Goal: Information Seeking & Learning: Check status

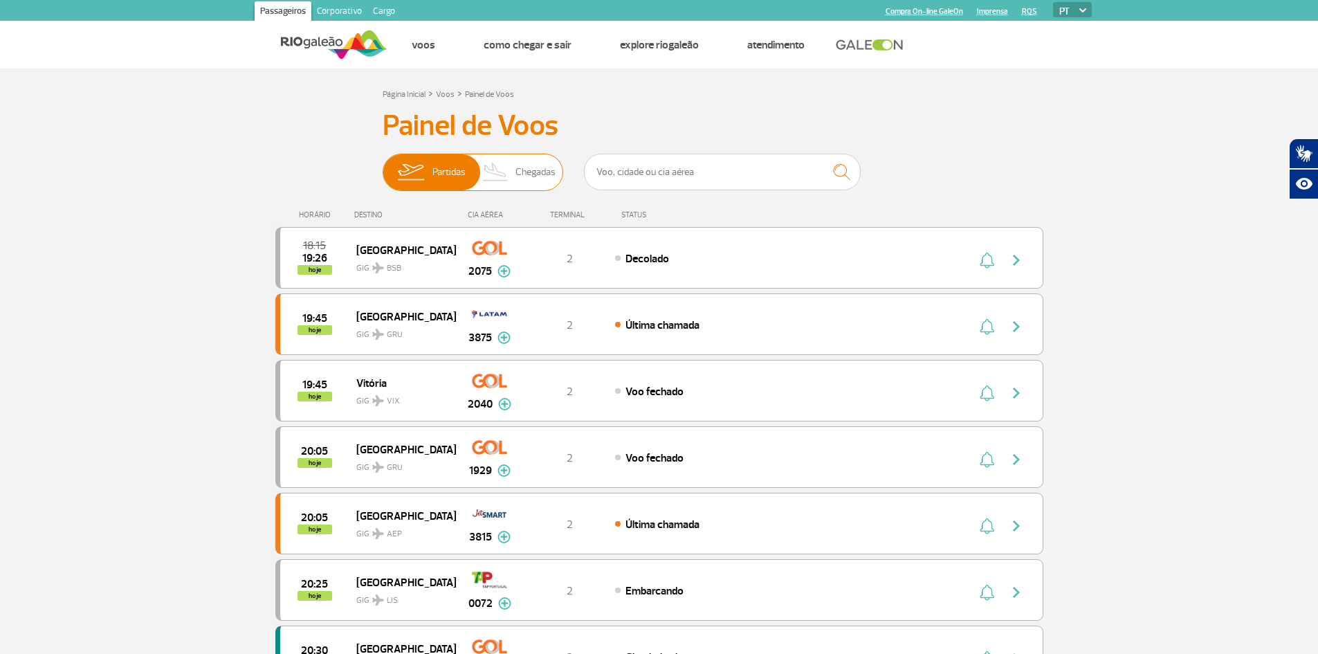
click at [531, 181] on span "Chegadas" at bounding box center [535, 172] width 40 height 36
click at [383, 165] on input "Partidas Chegadas" at bounding box center [383, 165] width 0 height 0
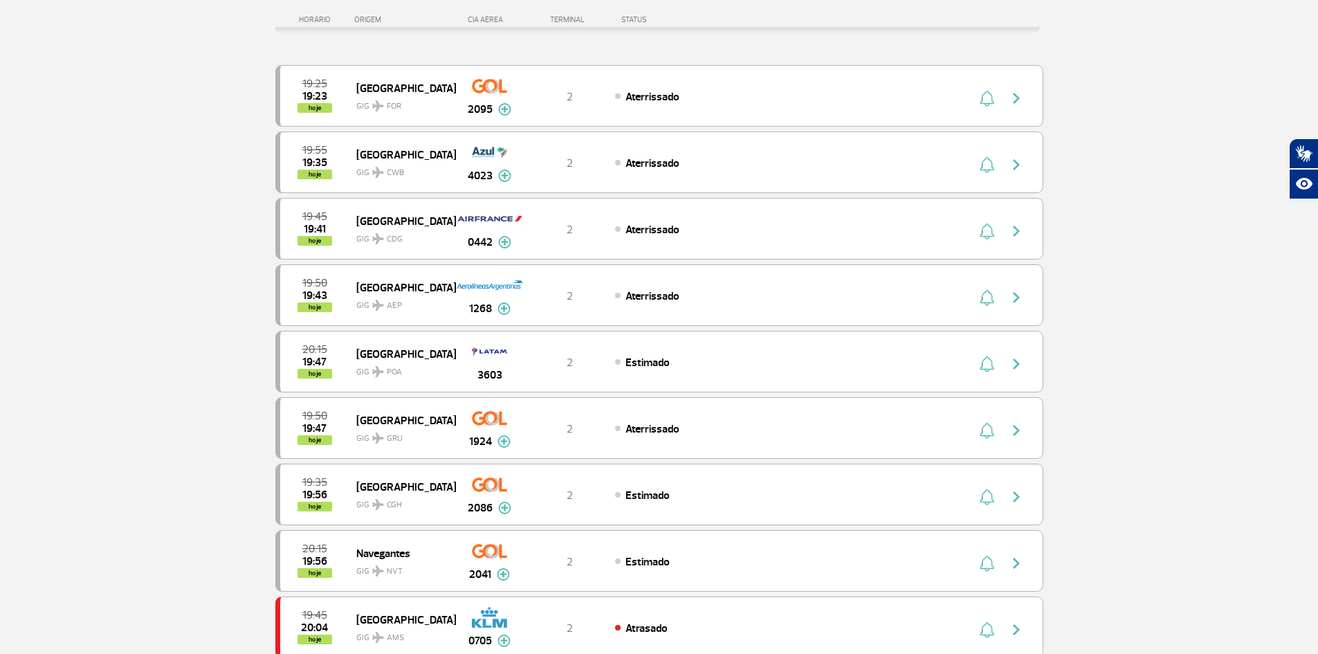
scroll to position [208, 0]
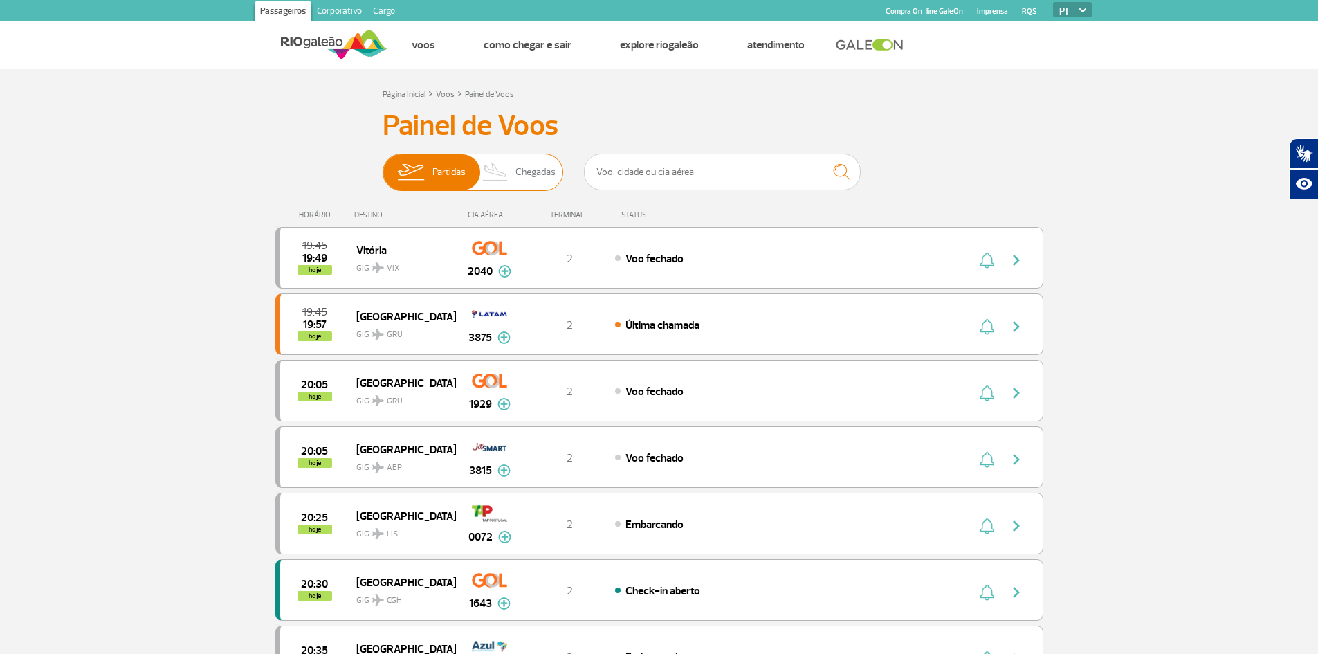
click at [529, 171] on span "Chegadas" at bounding box center [535, 172] width 40 height 36
click at [383, 165] on input "Partidas Chegadas" at bounding box center [383, 165] width 0 height 0
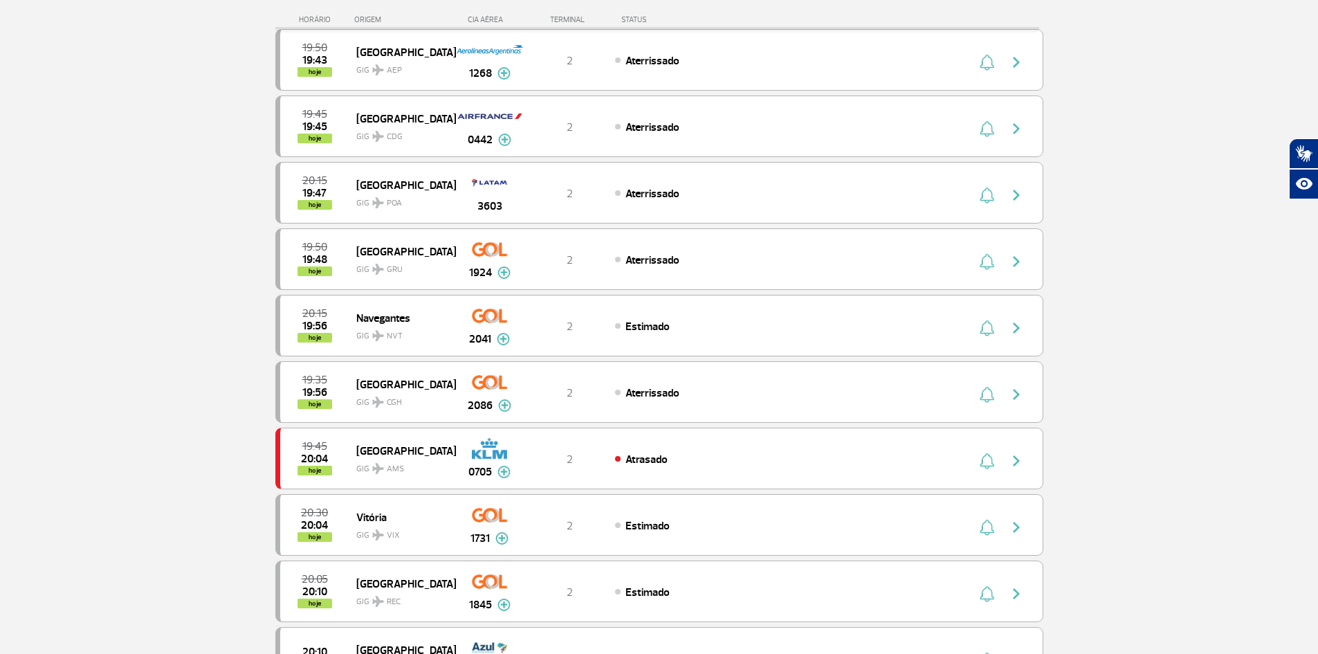
scroll to position [484, 0]
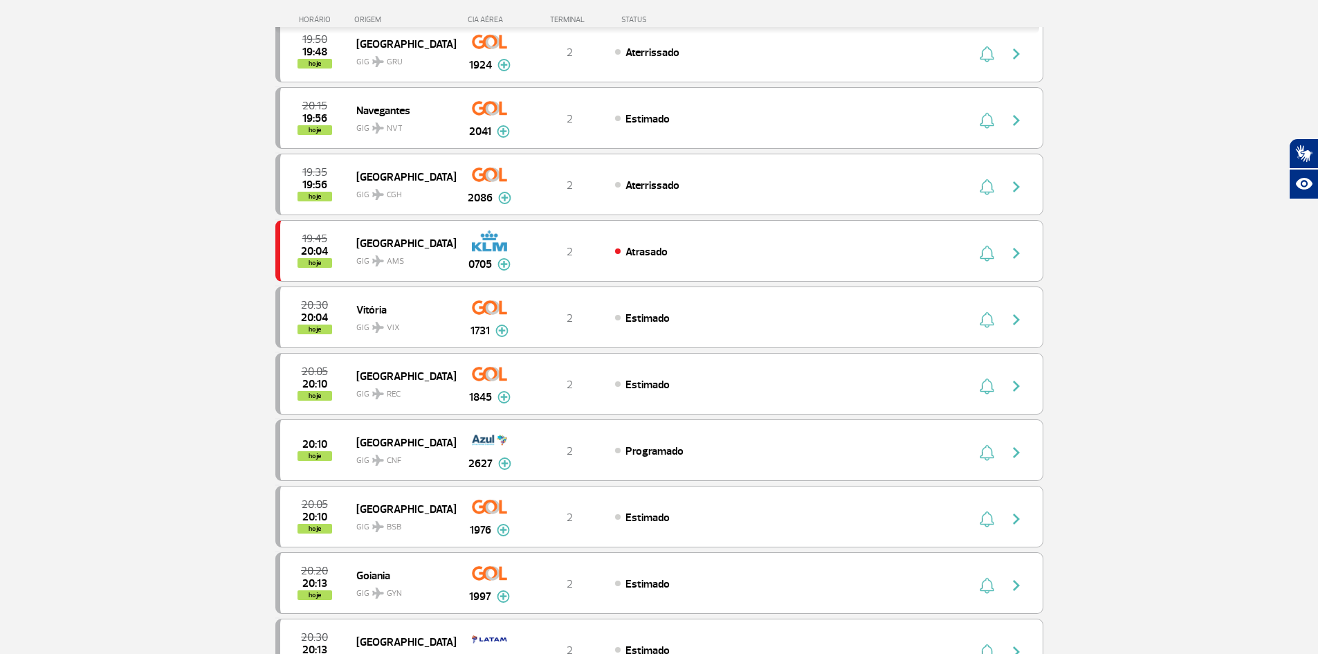
click at [1138, 414] on section "Página Inicial > Voos > Painel de Voos Painel de Voos Partidas Chegadas 19:55 1…" at bounding box center [659, 395] width 1318 height 1623
click at [149, 285] on section "Página Inicial > Voos > Painel de Voos Painel de Voos Partidas Chegadas 19:55 1…" at bounding box center [659, 395] width 1318 height 1623
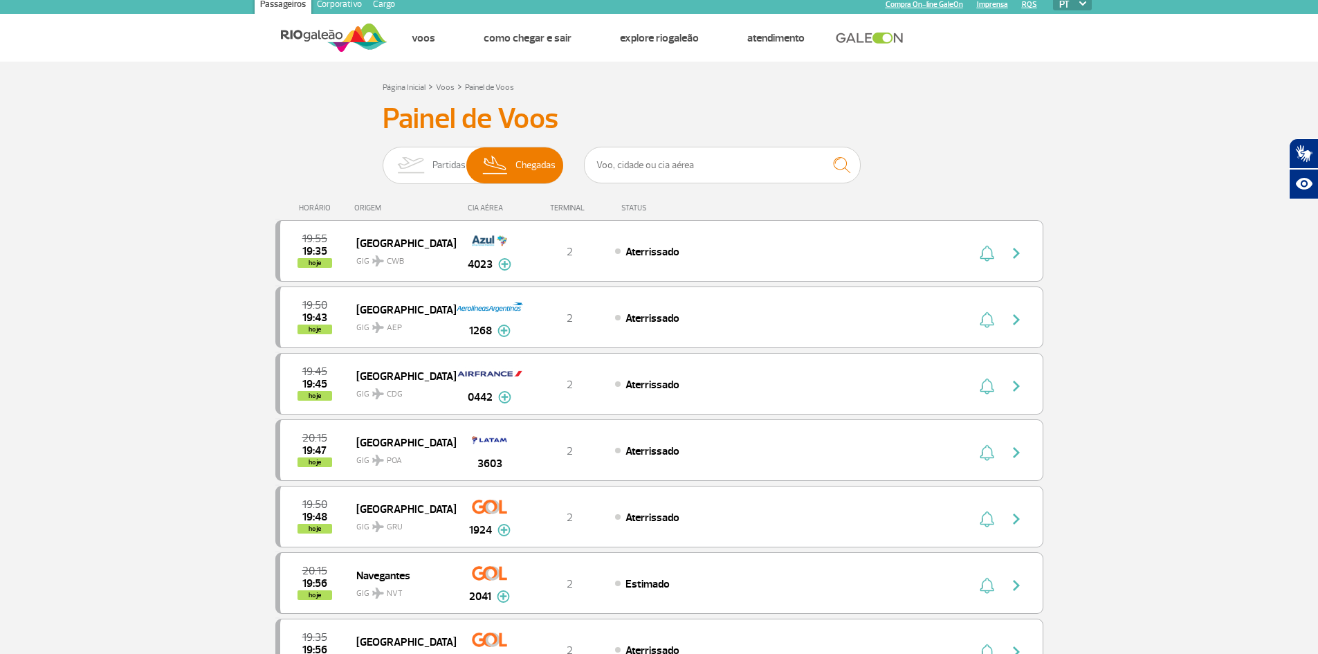
scroll to position [0, 0]
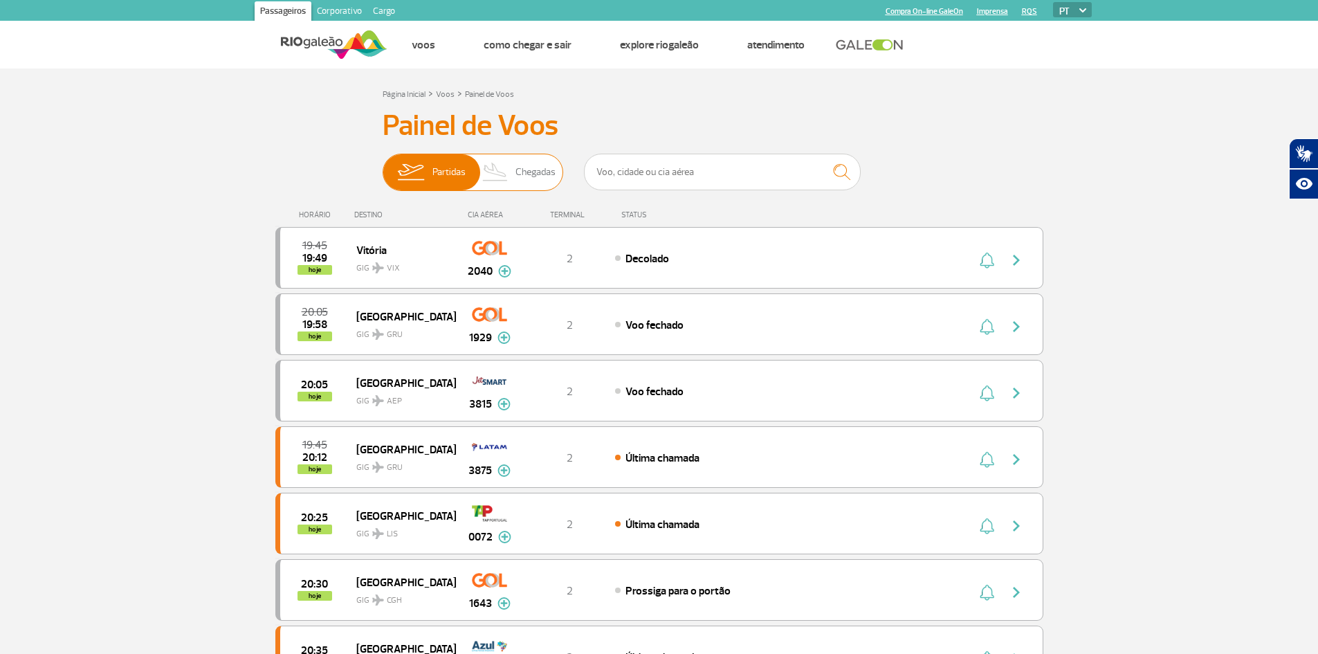
click at [540, 172] on span "Chegadas" at bounding box center [535, 172] width 40 height 36
click at [383, 165] on input "Partidas Chegadas" at bounding box center [383, 165] width 0 height 0
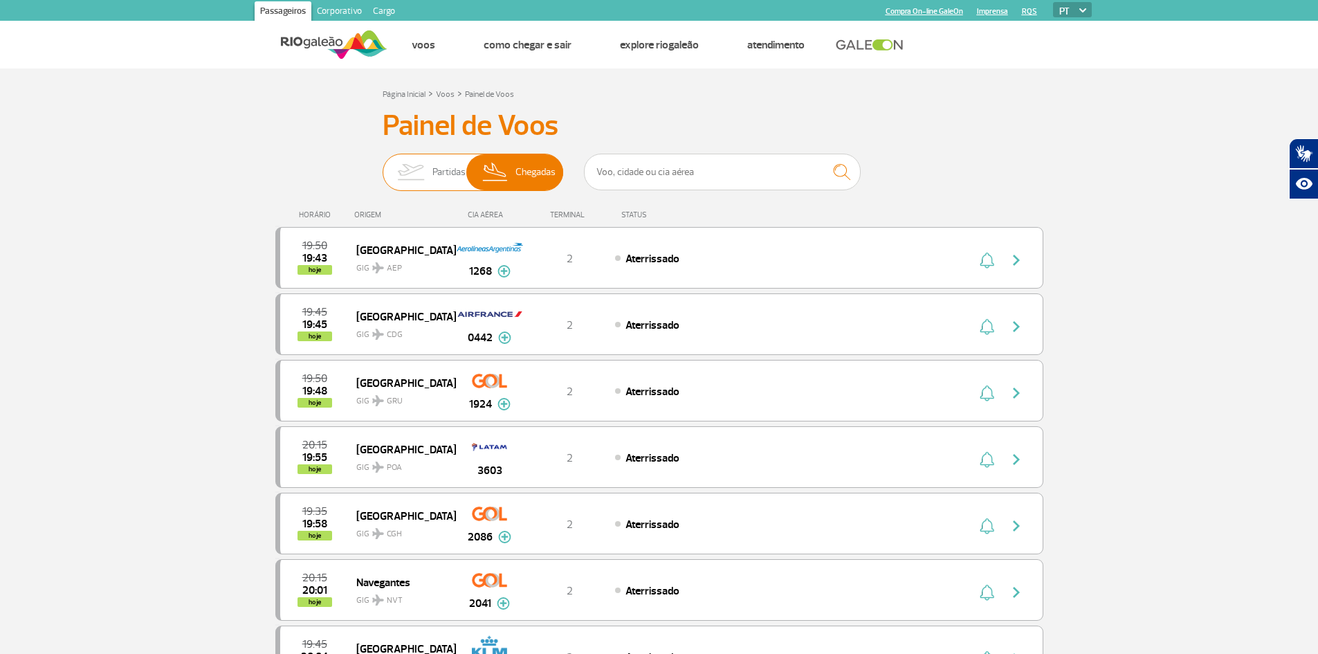
click at [406, 179] on img at bounding box center [411, 172] width 44 height 36
click at [383, 165] on input "Partidas Chegadas" at bounding box center [383, 165] width 0 height 0
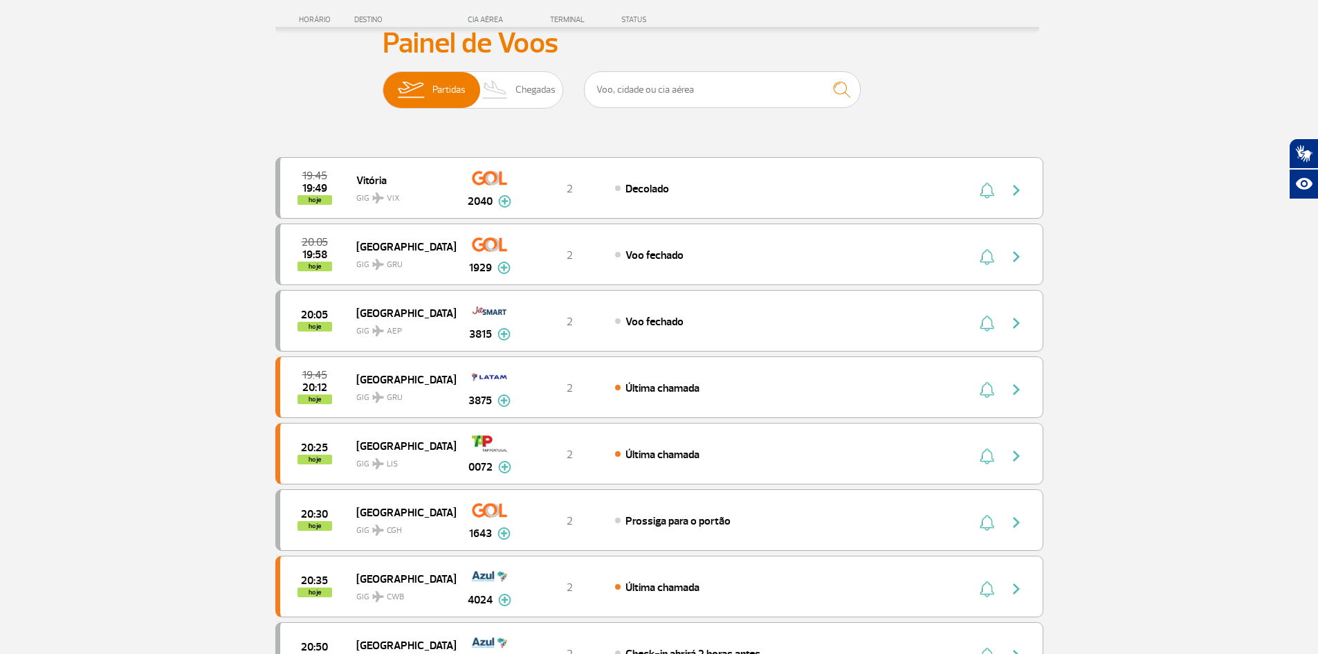
scroll to position [69, 0]
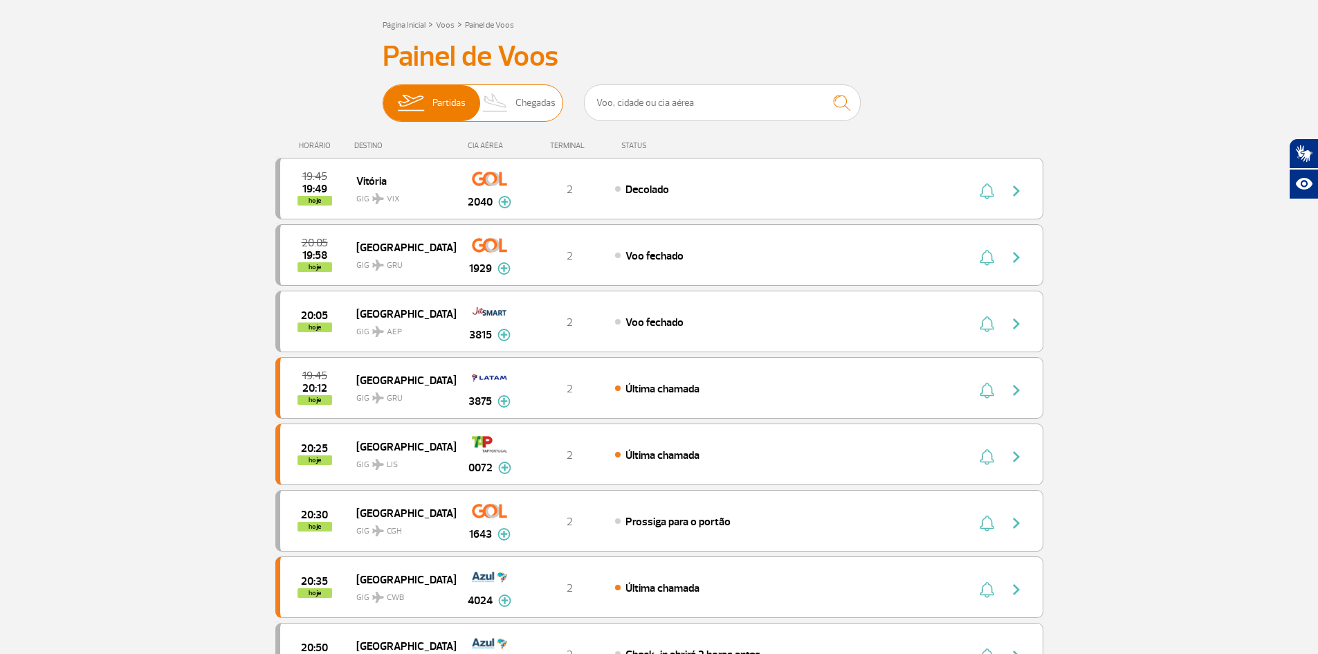
click at [548, 103] on span "Chegadas" at bounding box center [535, 103] width 40 height 36
click at [383, 96] on input "Partidas Chegadas" at bounding box center [383, 96] width 0 height 0
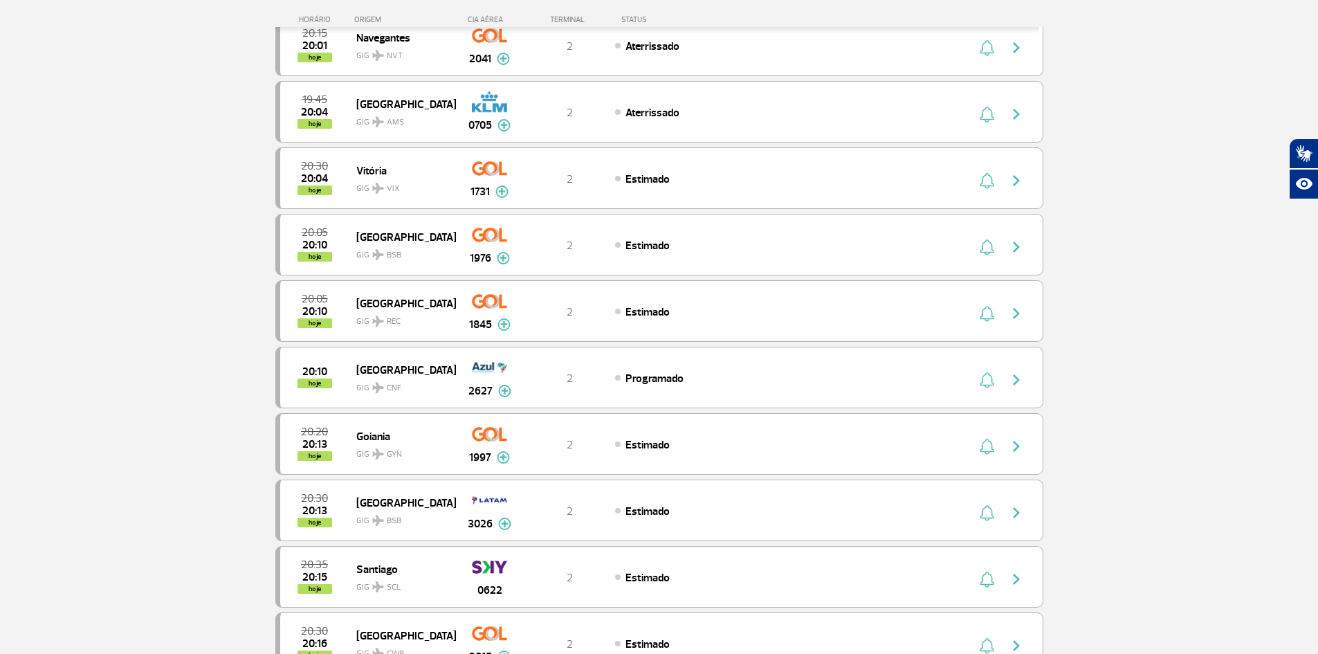
scroll to position [761, 0]
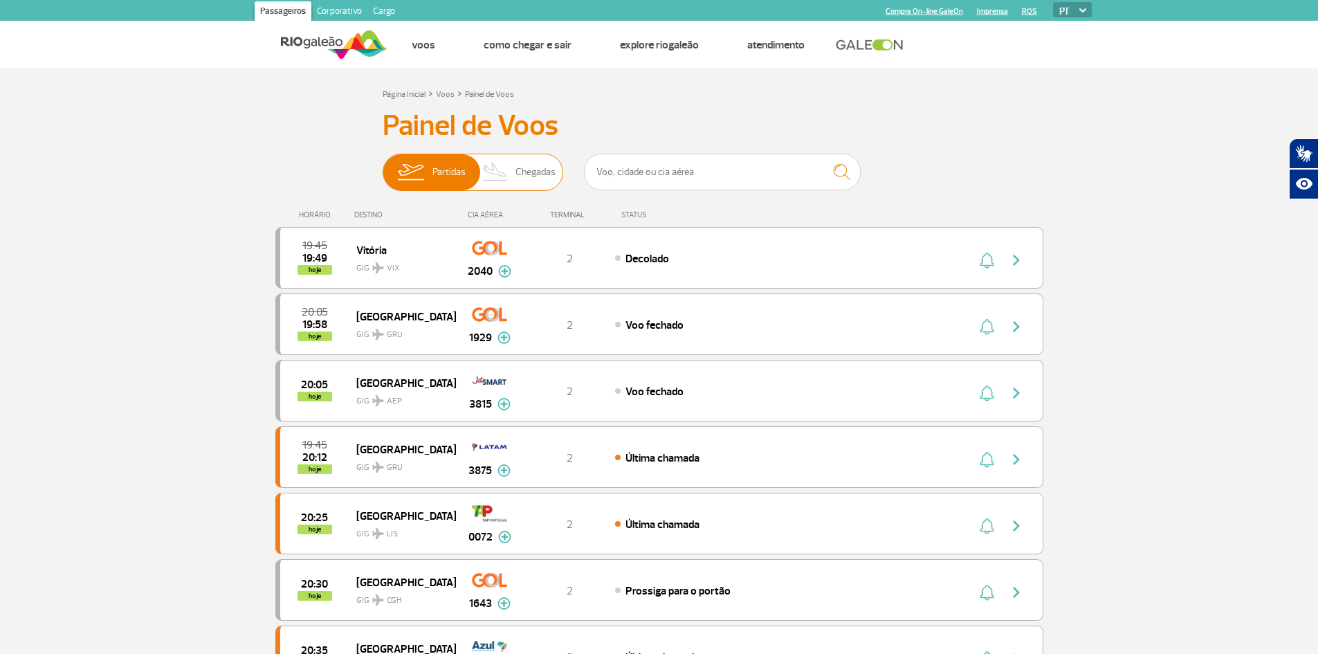
click at [518, 174] on span "Chegadas" at bounding box center [535, 172] width 40 height 36
click at [383, 165] on input "Partidas Chegadas" at bounding box center [383, 165] width 0 height 0
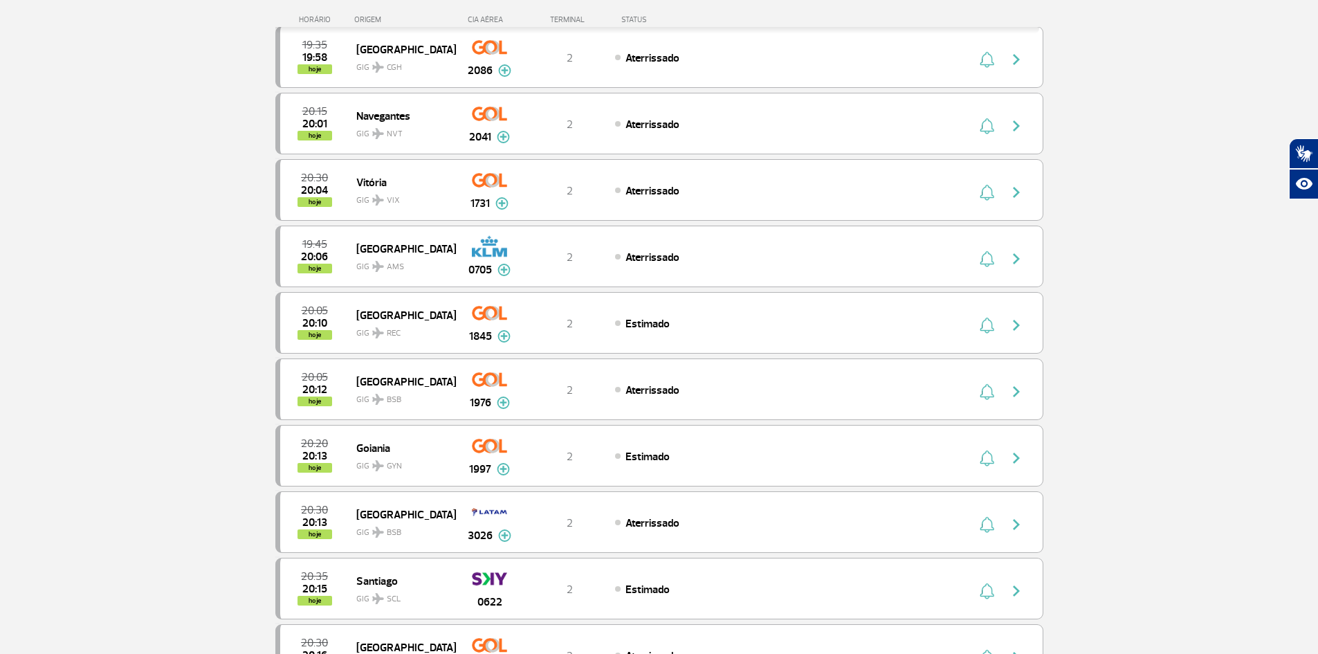
scroll to position [415, 0]
